Goal: Check status: Check status

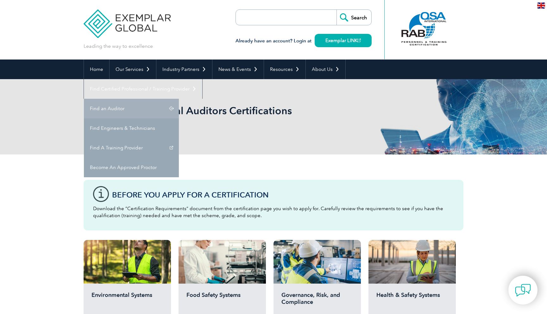
click at [179, 99] on link "Find an Auditor" at bounding box center [131, 109] width 95 height 20
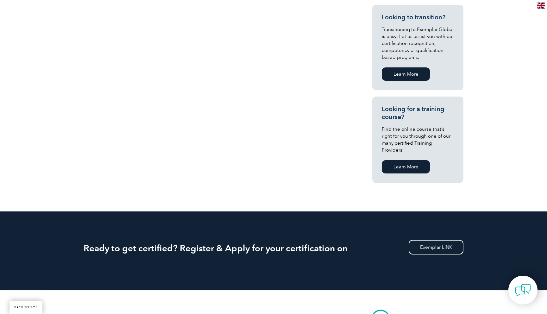
scroll to position [404, 0]
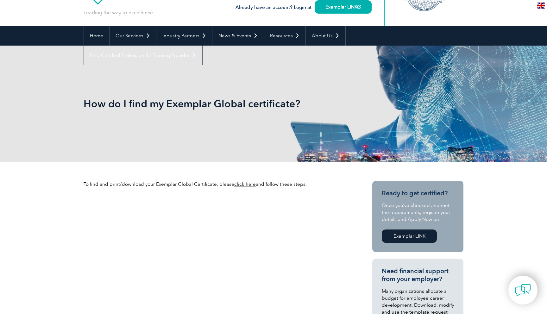
scroll to position [55, 0]
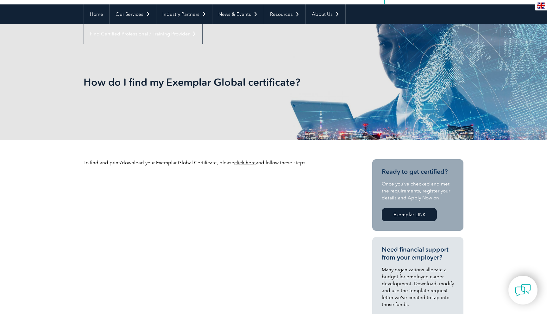
click at [238, 164] on link "click here" at bounding box center [245, 163] width 22 height 6
click at [245, 162] on link "click here" at bounding box center [245, 163] width 22 height 6
